Goal: Find specific page/section: Find specific page/section

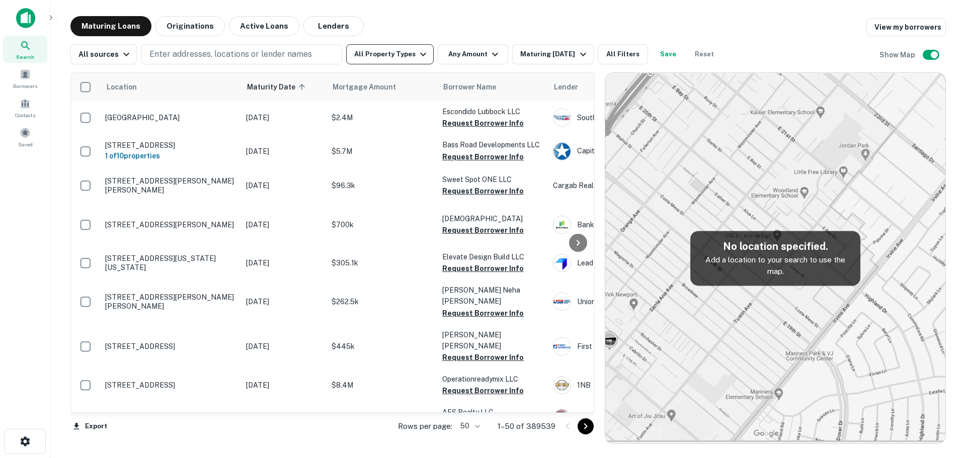
click at [399, 58] on button "All Property Types" at bounding box center [390, 54] width 88 height 20
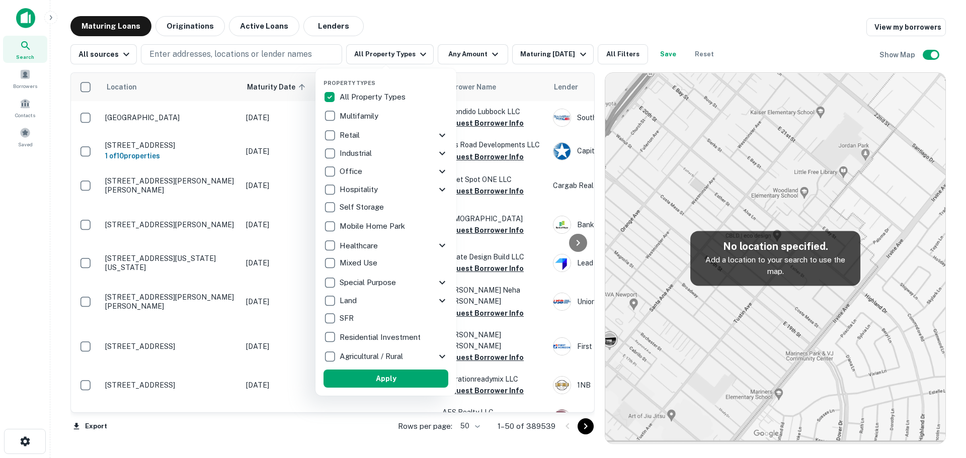
click at [443, 282] on icon at bounding box center [442, 283] width 12 height 12
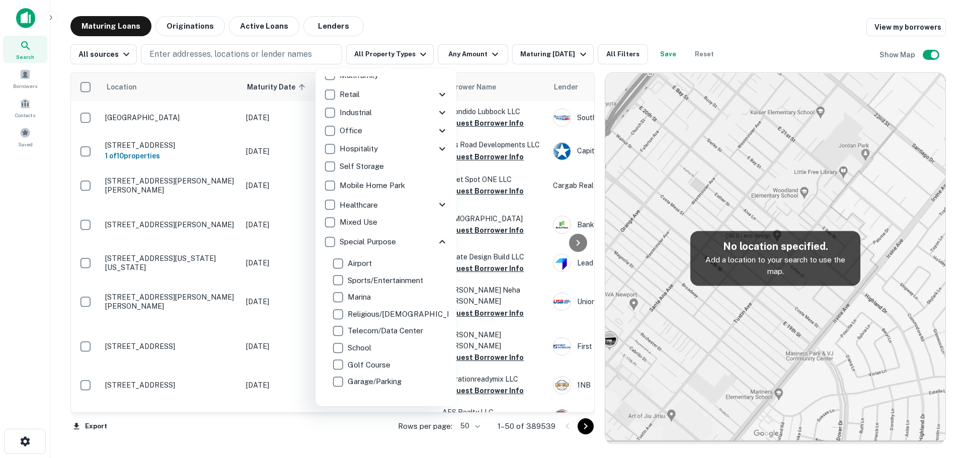
scroll to position [36, 0]
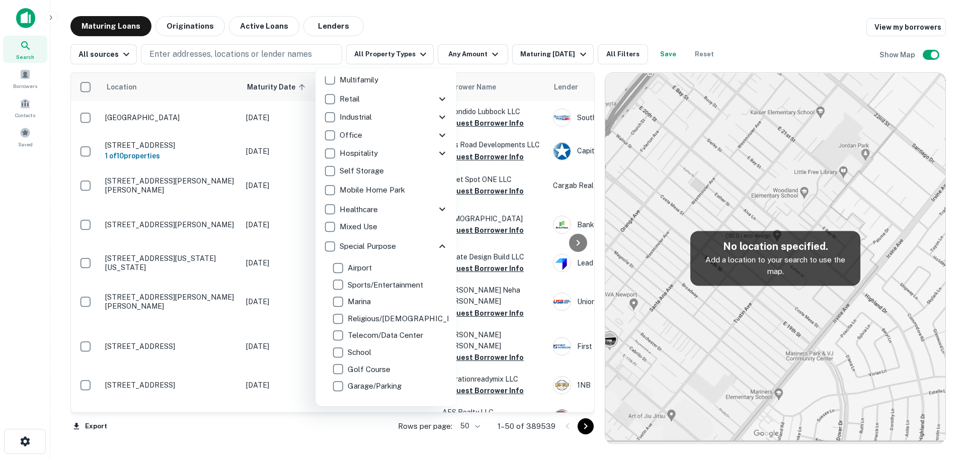
click at [436, 248] on icon at bounding box center [442, 246] width 12 height 12
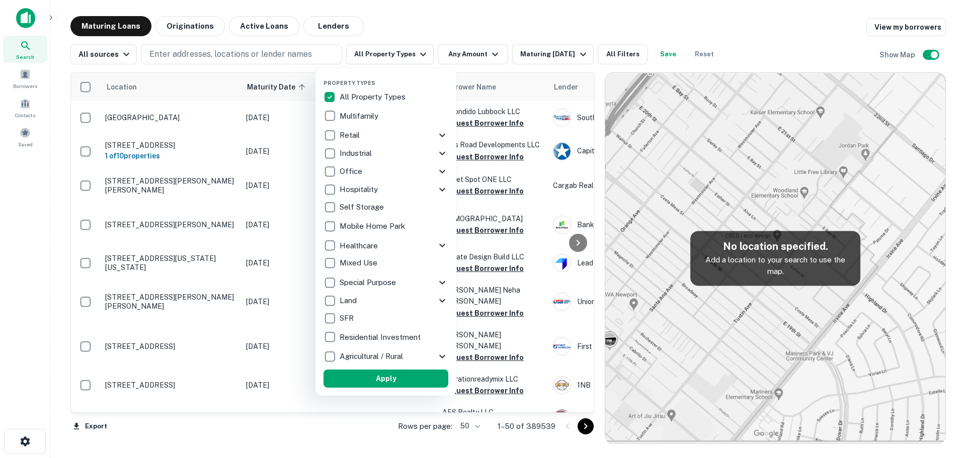
scroll to position [0, 0]
click at [440, 133] on icon at bounding box center [442, 135] width 12 height 12
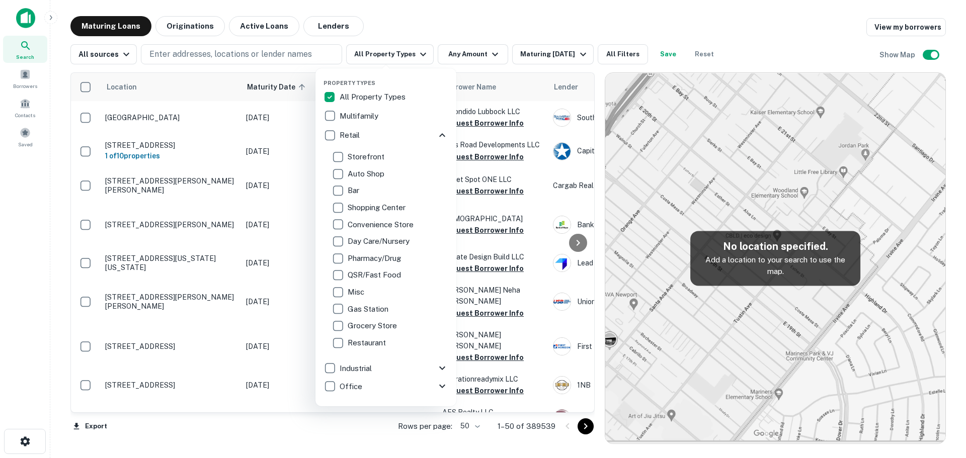
click at [436, 133] on icon at bounding box center [442, 135] width 12 height 12
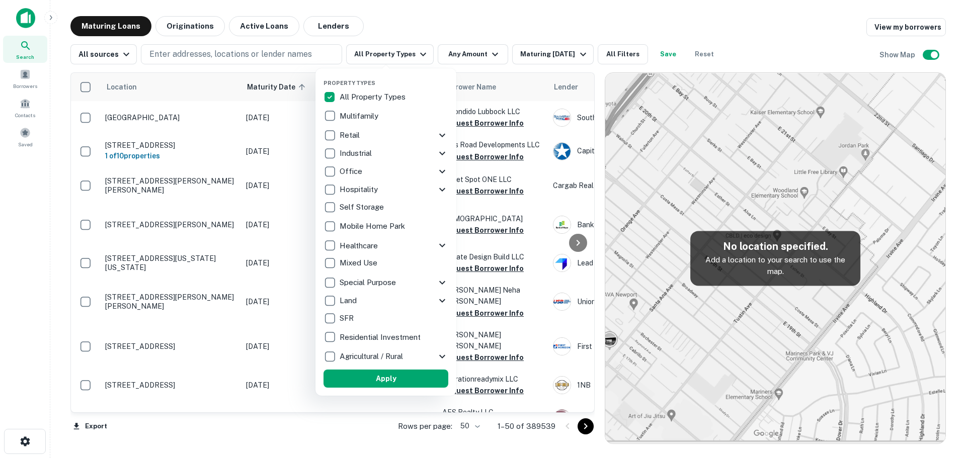
click at [438, 133] on icon at bounding box center [442, 135] width 12 height 12
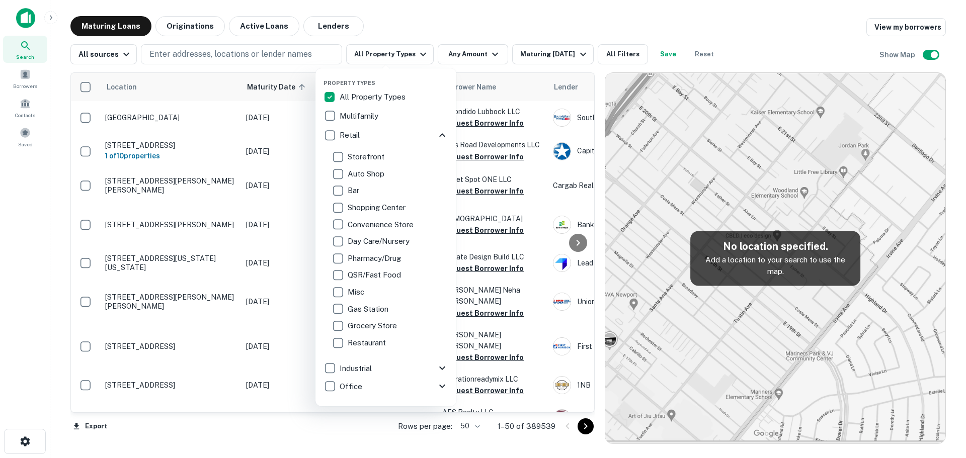
click at [436, 133] on icon at bounding box center [442, 135] width 12 height 12
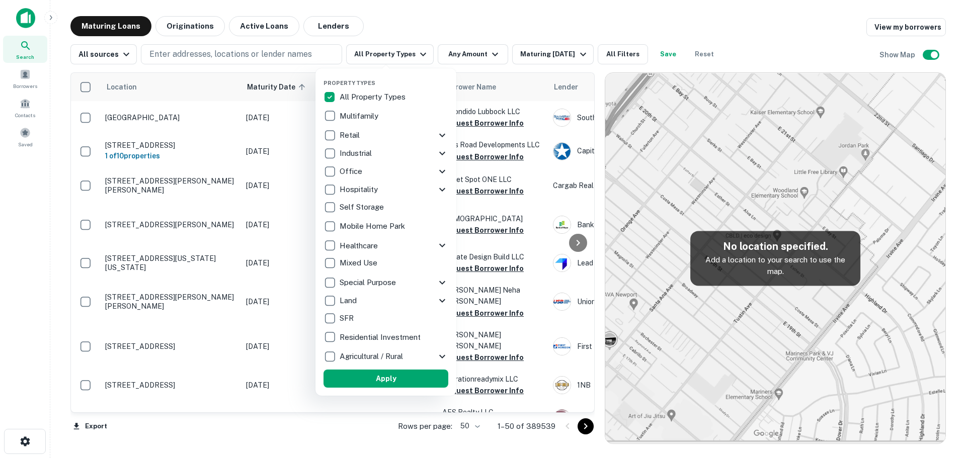
click at [440, 284] on icon at bounding box center [442, 283] width 12 height 12
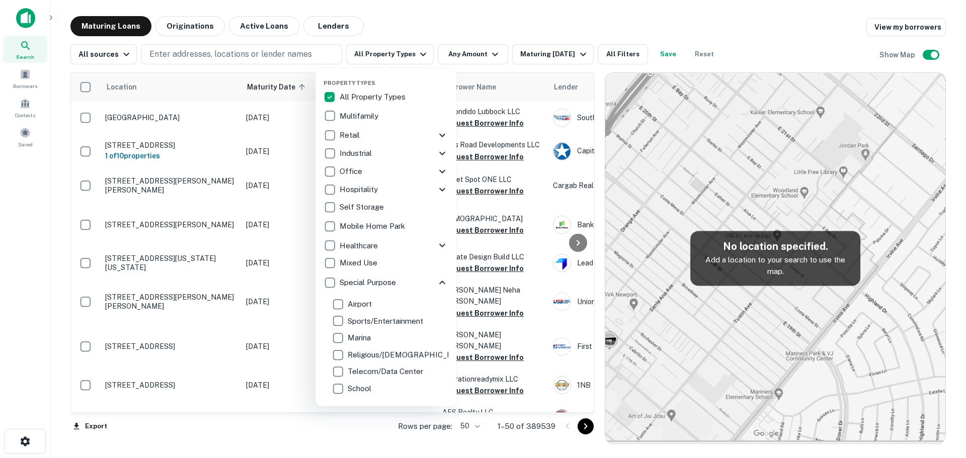
scroll to position [101, 0]
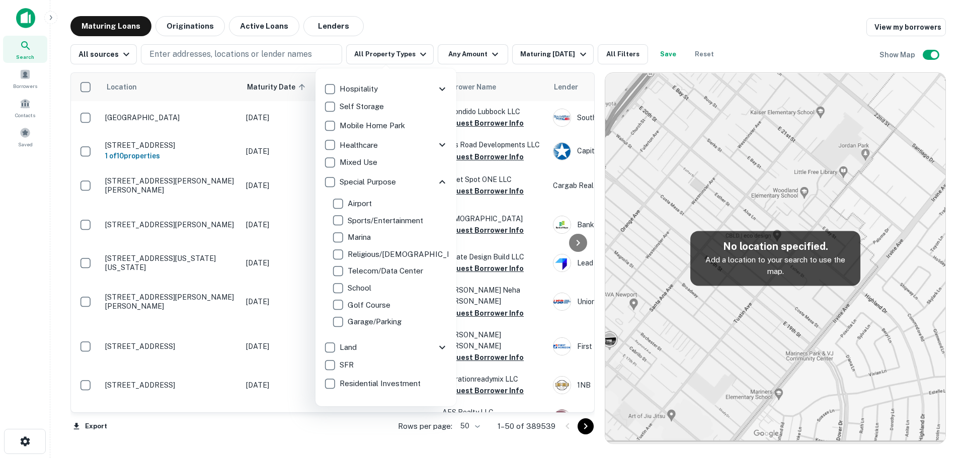
click at [439, 182] on icon at bounding box center [442, 182] width 6 height 4
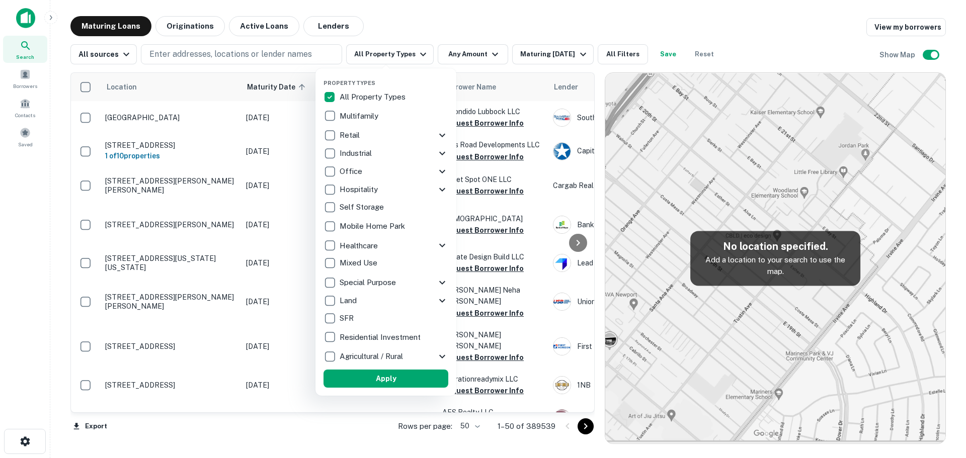
scroll to position [0, 0]
click at [411, 57] on div at bounding box center [483, 229] width 966 height 458
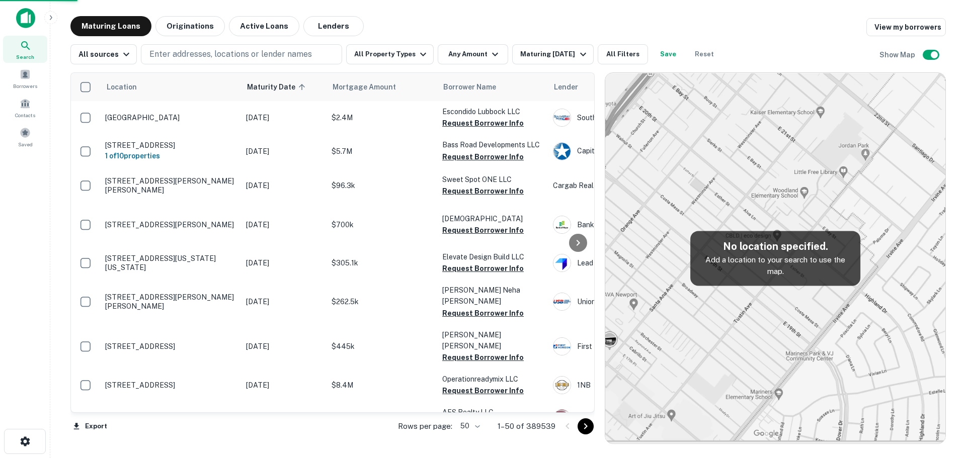
click at [414, 52] on div at bounding box center [483, 229] width 966 height 458
drag, startPoint x: 592, startPoint y: 104, endPoint x: 716, endPoint y: 292, distance: 225.9
click at [593, 177] on div at bounding box center [483, 229] width 966 height 458
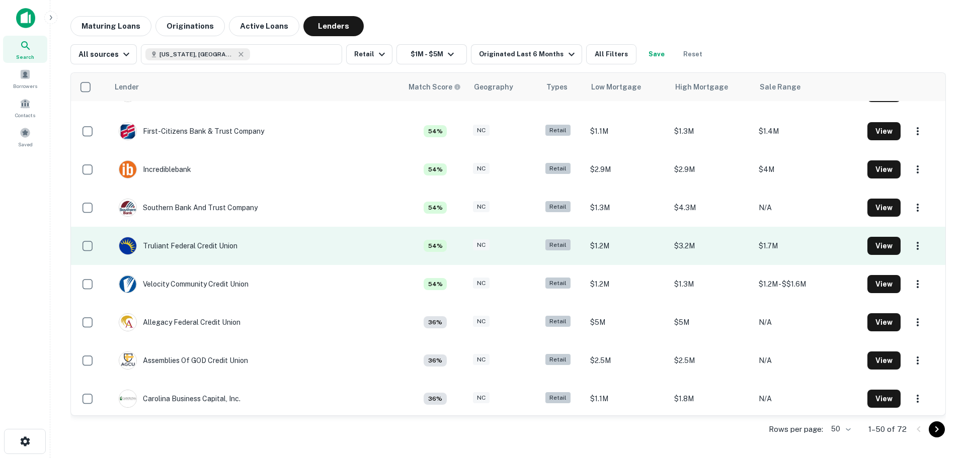
scroll to position [503, 0]
